Goal: Transaction & Acquisition: Purchase product/service

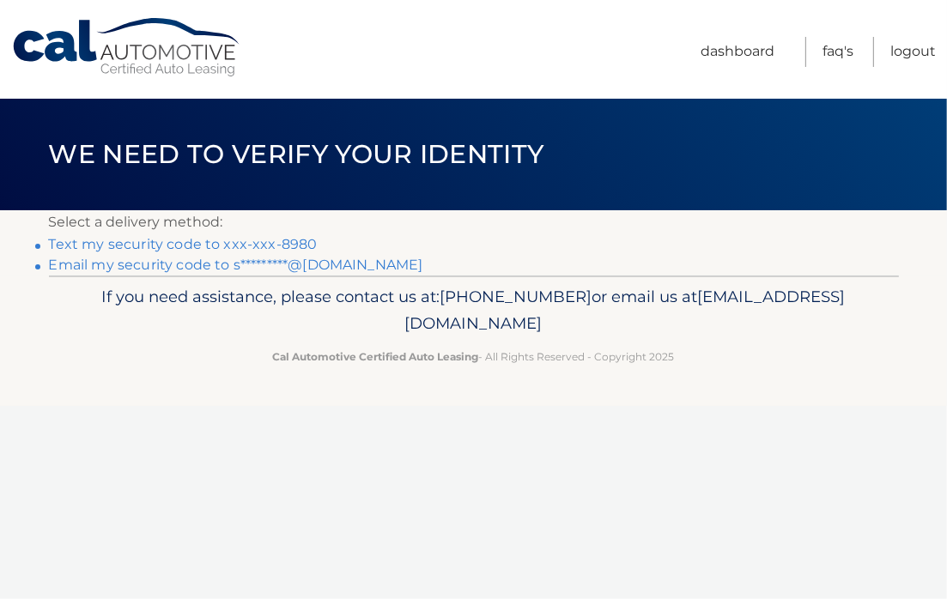
click at [79, 243] on link "Text my security code to xxx-xxx-8980" at bounding box center [183, 244] width 269 height 16
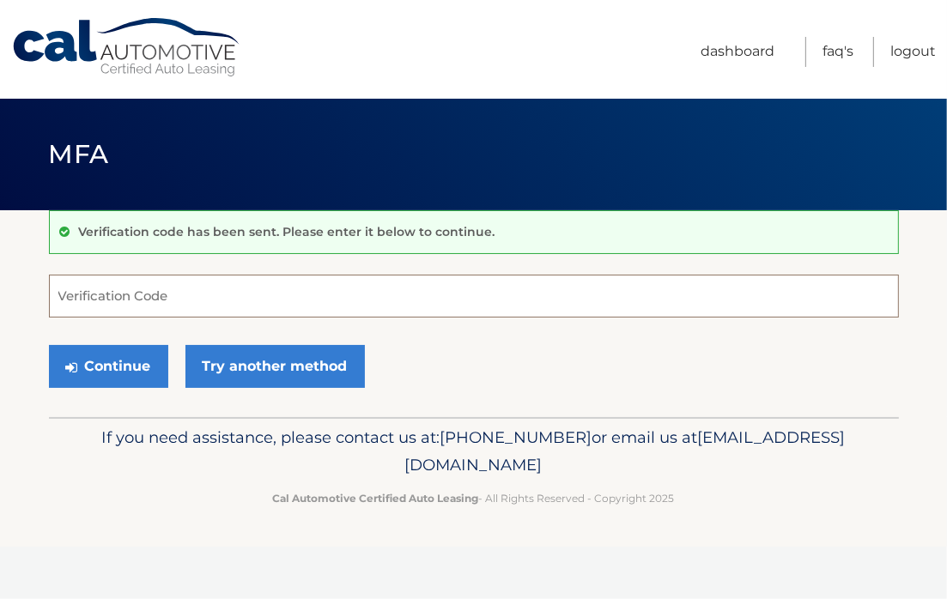
click at [83, 296] on input "Verification Code" at bounding box center [474, 296] width 850 height 43
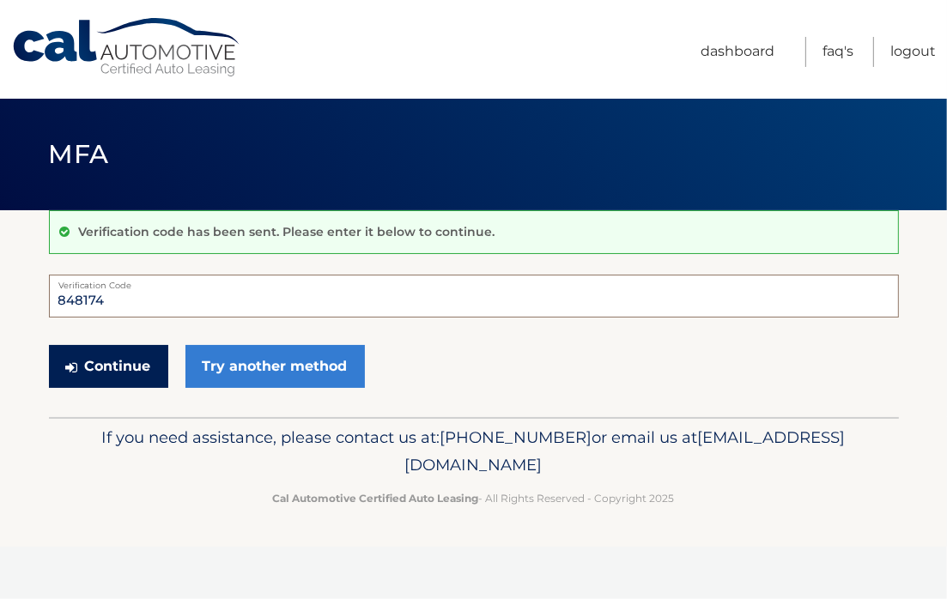
type input "848174"
click at [96, 360] on button "Continue" at bounding box center [108, 366] width 119 height 43
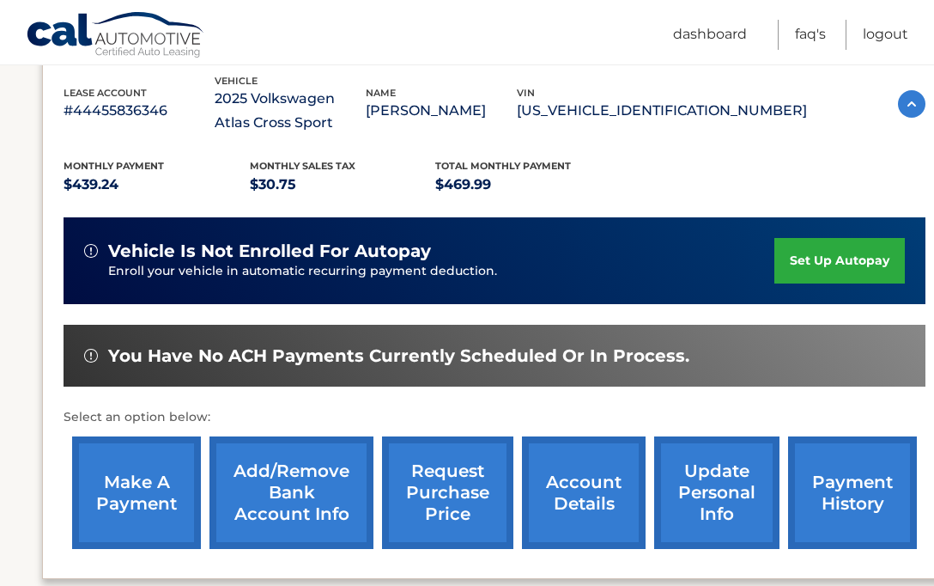
scroll to position [311, 0]
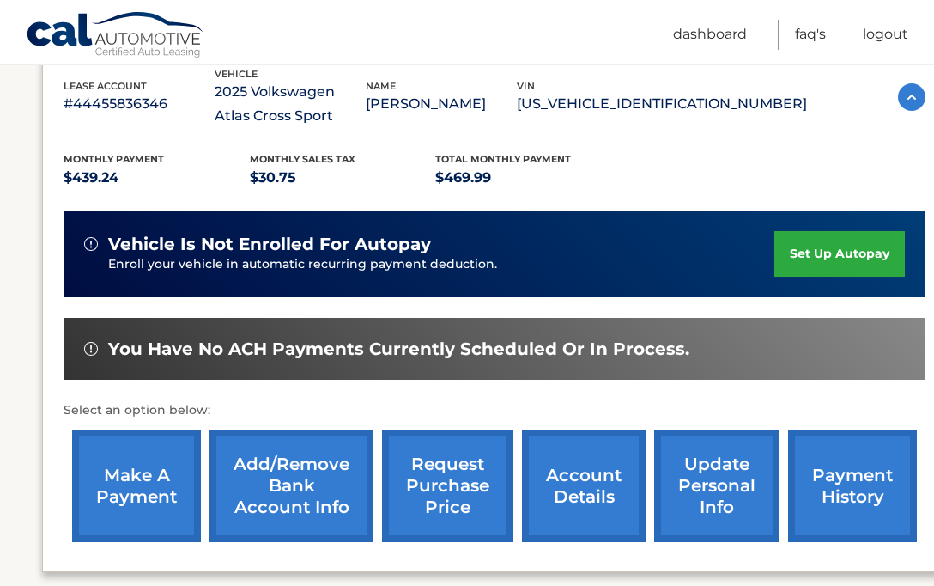
click at [127, 473] on link "make a payment" at bounding box center [136, 485] width 129 height 112
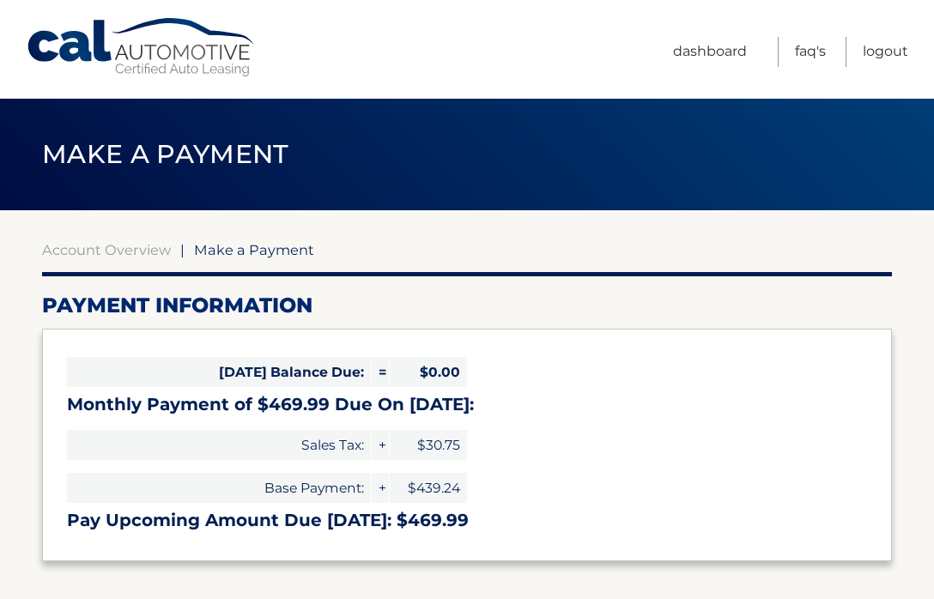
select select "YmYzY2MzNDAtOGRlMy00NGVmLTllNTMtMzczZjQ2ZTgwYWIx"
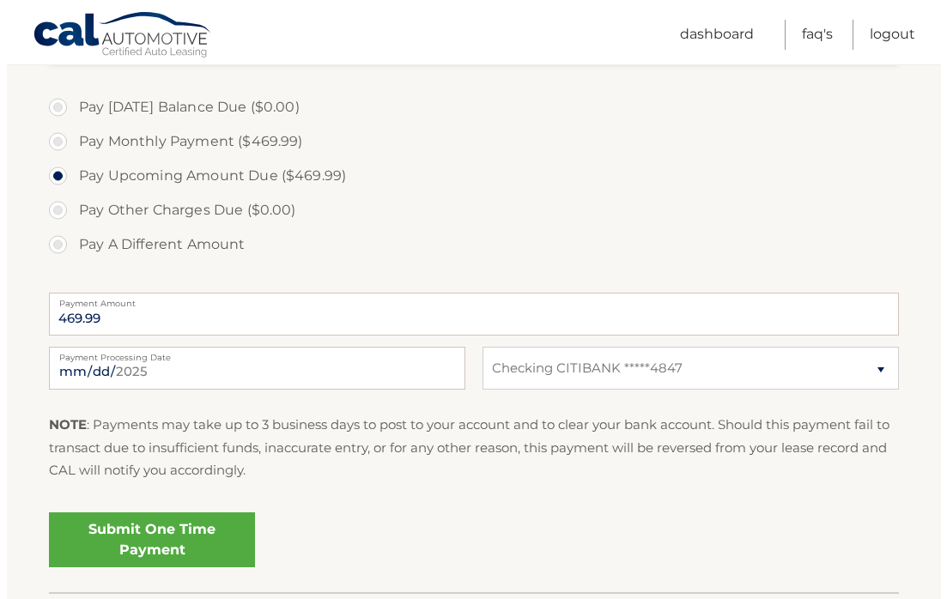
scroll to position [525, 0]
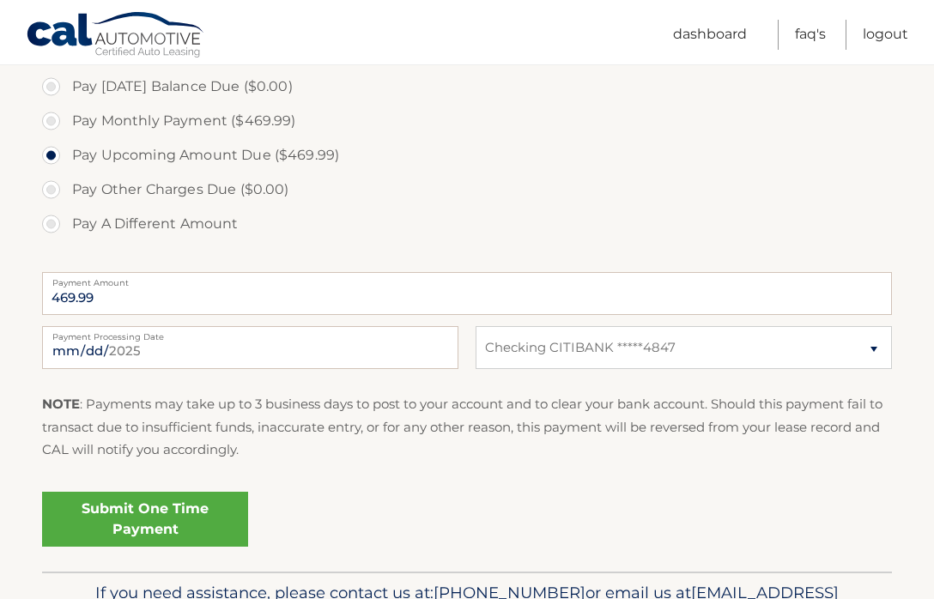
click at [137, 514] on link "Submit One Time Payment" at bounding box center [145, 519] width 206 height 55
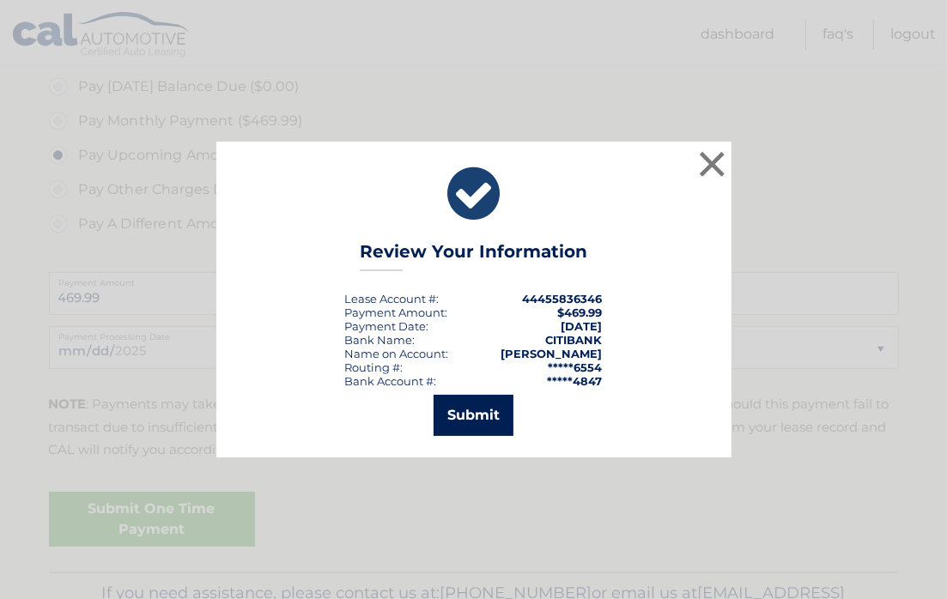
click at [469, 416] on button "Submit" at bounding box center [474, 415] width 80 height 41
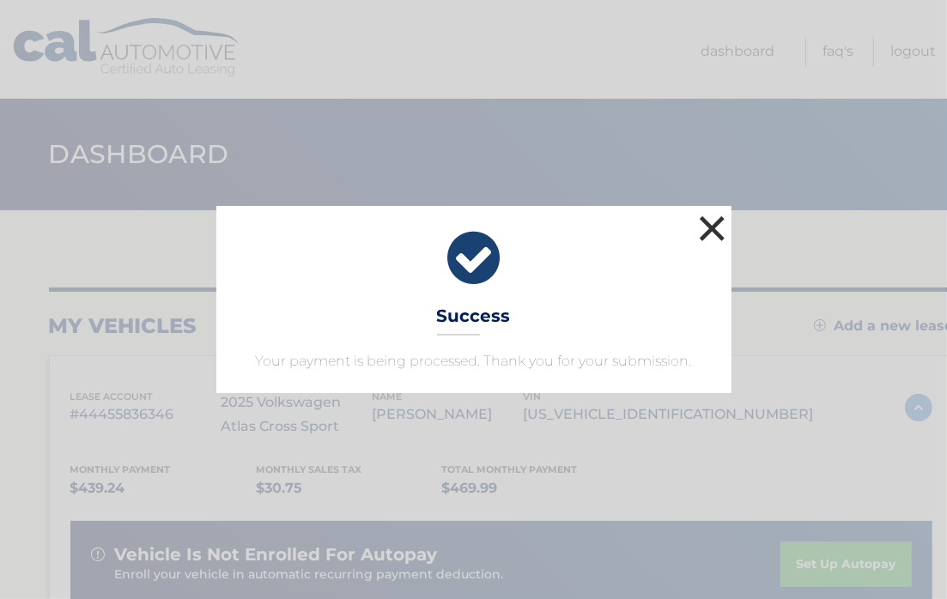
click at [717, 220] on button "×" at bounding box center [713, 228] width 34 height 34
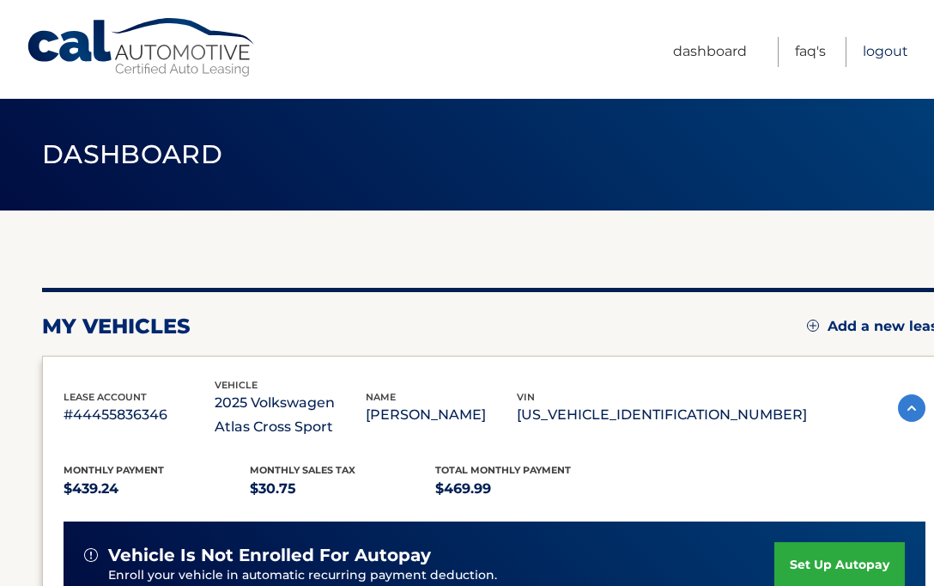
click at [890, 51] on link "Logout" at bounding box center [886, 52] width 46 height 30
